Goal: Information Seeking & Learning: Learn about a topic

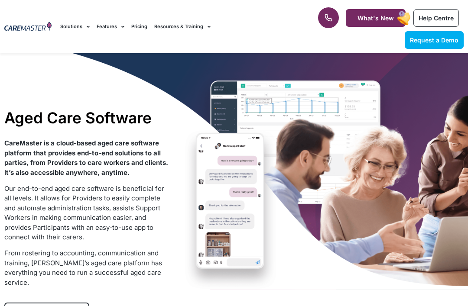
click at [95, 80] on div "Aged Care Software CareMaster is a cloud-based aged care software platform that…" at bounding box center [234, 219] width 468 height 333
click at [422, 9] on link "Help Centre" at bounding box center [435, 18] width 45 height 18
click at [385, 26] on link "What's New" at bounding box center [376, 18] width 60 height 18
click at [409, 25] on rect at bounding box center [404, 18] width 16 height 16
click at [351, 42] on div "1300 557 952 What's New Help Centre Request a Demo" at bounding box center [385, 26] width 166 height 53
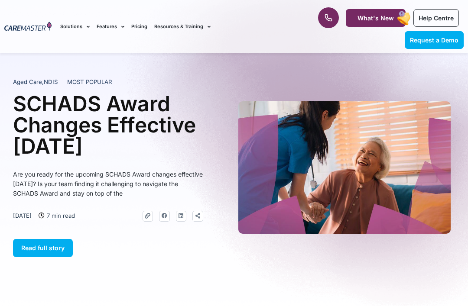
scroll to position [2, 0]
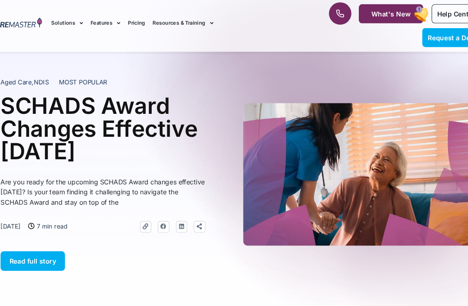
click at [112, 228] on div "Read full story" at bounding box center [108, 239] width 190 height 36
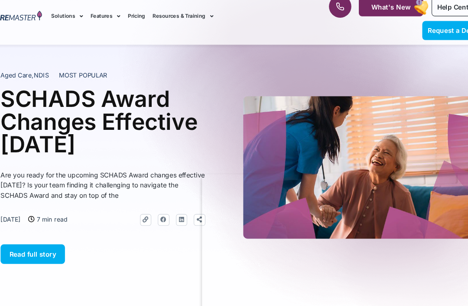
click at [224, 32] on div "Request a Demo Solutions AI Roster Optimiser NDIS Software for Small Providers …" at bounding box center [179, 26] width 247 height 53
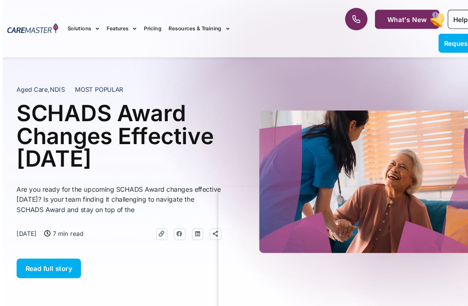
scroll to position [0, 0]
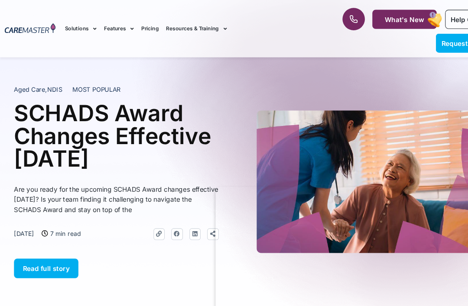
click at [327, 17] on icon at bounding box center [328, 17] width 9 height 9
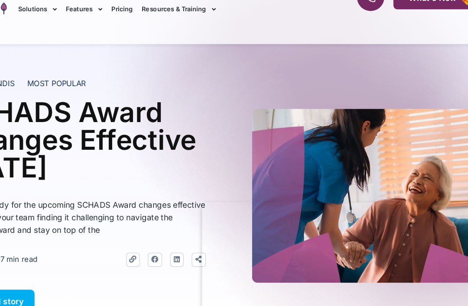
click at [165, 94] on div "Aged Care , NDIS MOST POPULAR SCHADS Award Changes Effective [DATE] Are you rea…" at bounding box center [123, 168] width 221 height 179
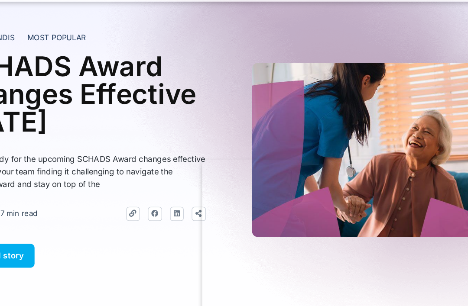
scroll to position [4, 0]
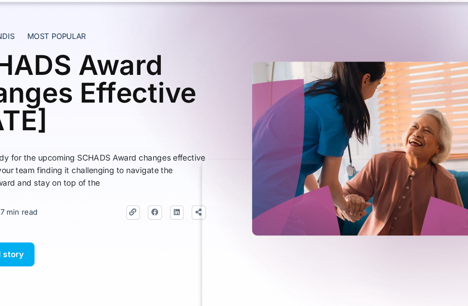
click at [159, 208] on link "Facebook" at bounding box center [164, 213] width 11 height 11
